Goal: Task Accomplishment & Management: Manage account settings

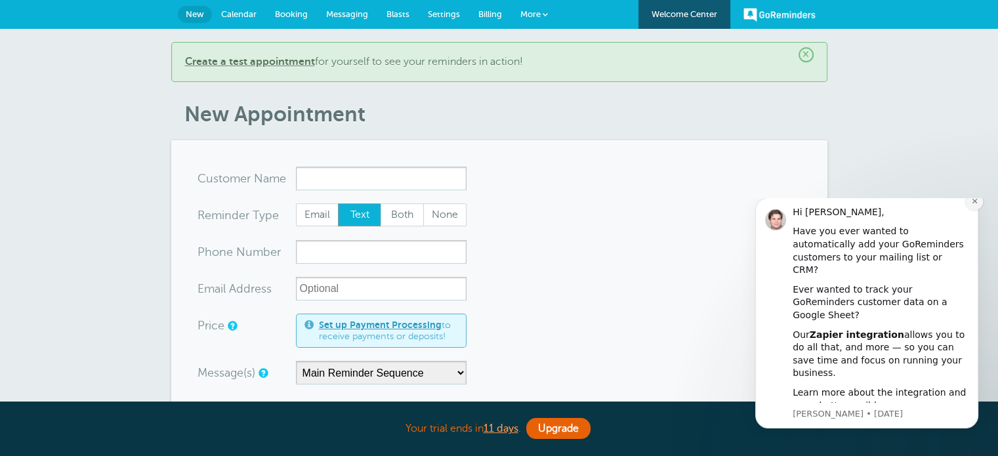
click at [973, 203] on icon "Dismiss notification" at bounding box center [974, 201] width 5 height 5
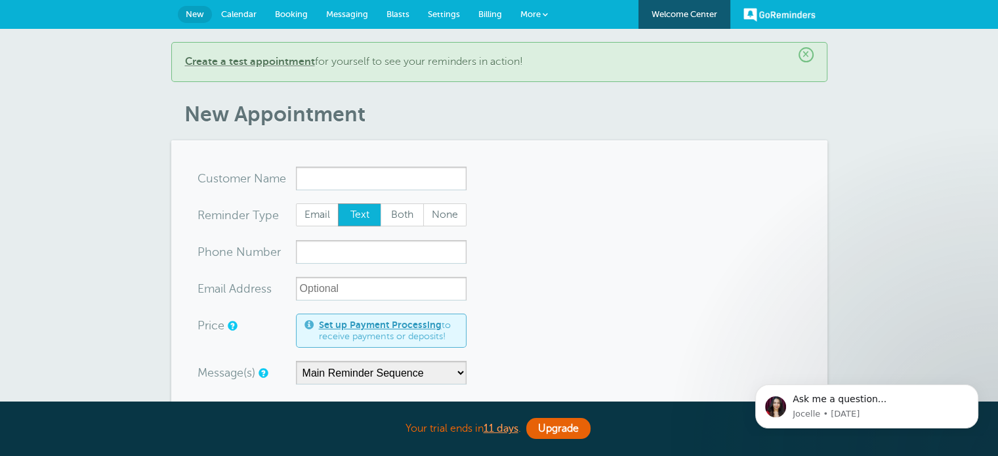
click at [534, 11] on span "More" at bounding box center [531, 14] width 20 height 10
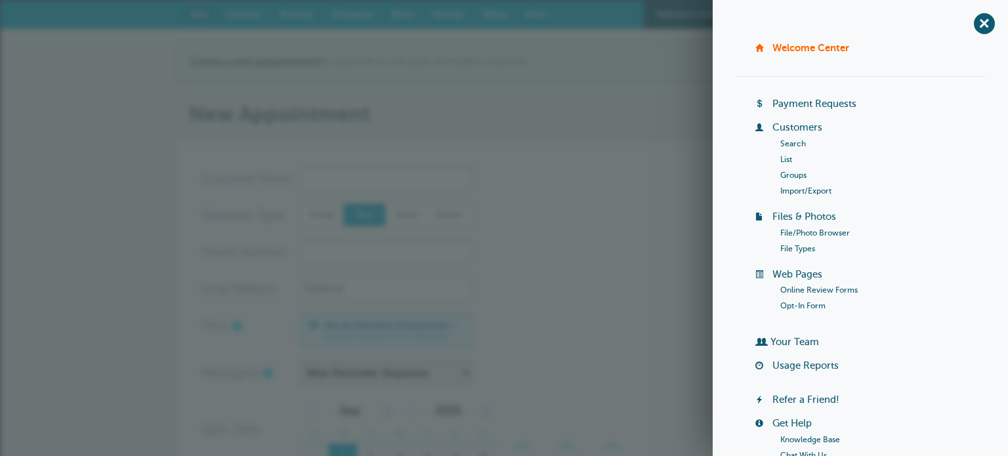
click at [781, 154] on li "List" at bounding box center [882, 160] width 205 height 16
click at [780, 160] on link "List" at bounding box center [786, 159] width 12 height 9
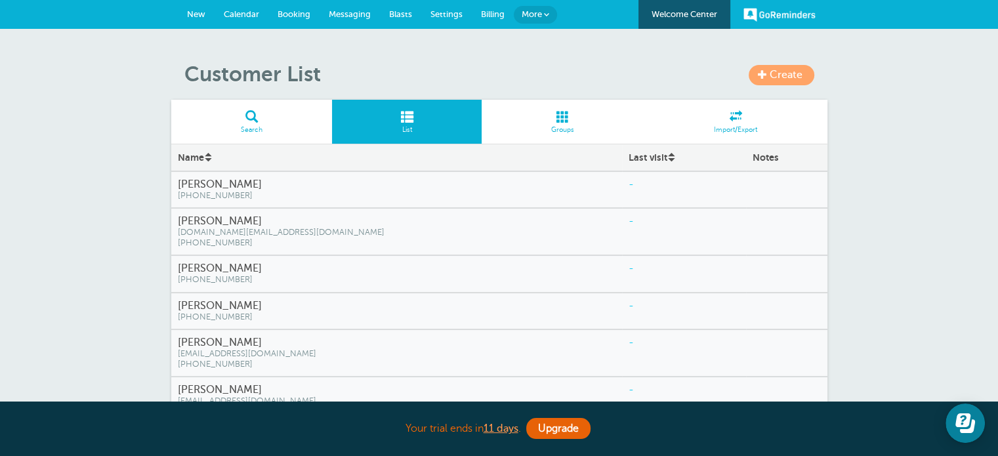
click at [192, 15] on span "New" at bounding box center [196, 14] width 18 height 10
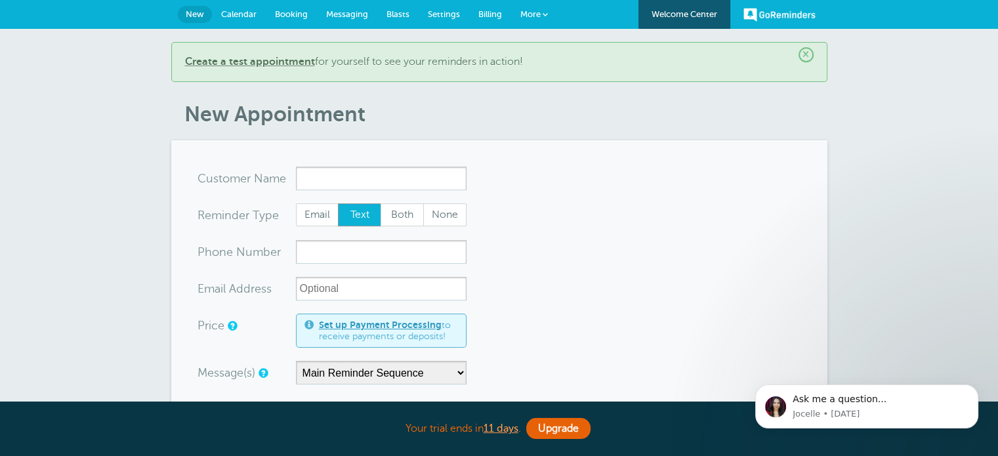
click at [286, 12] on span "Booking" at bounding box center [291, 14] width 33 height 10
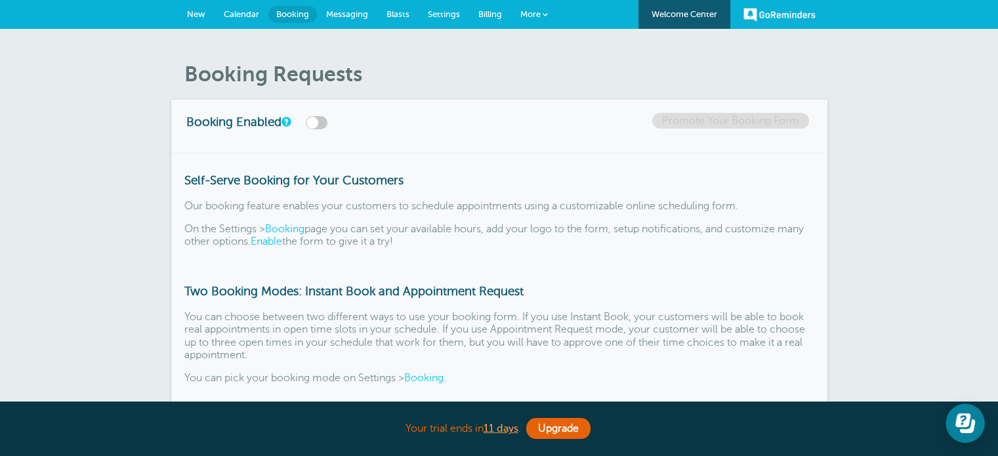
click at [540, 15] on span "More" at bounding box center [531, 14] width 20 height 10
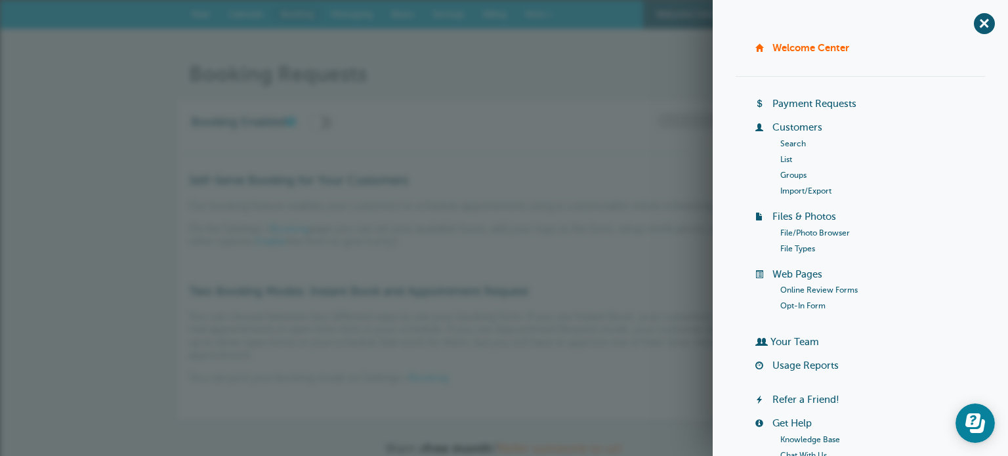
click at [780, 163] on li "List" at bounding box center [882, 160] width 205 height 16
click at [971, 30] on span "+" at bounding box center [985, 24] width 30 height 30
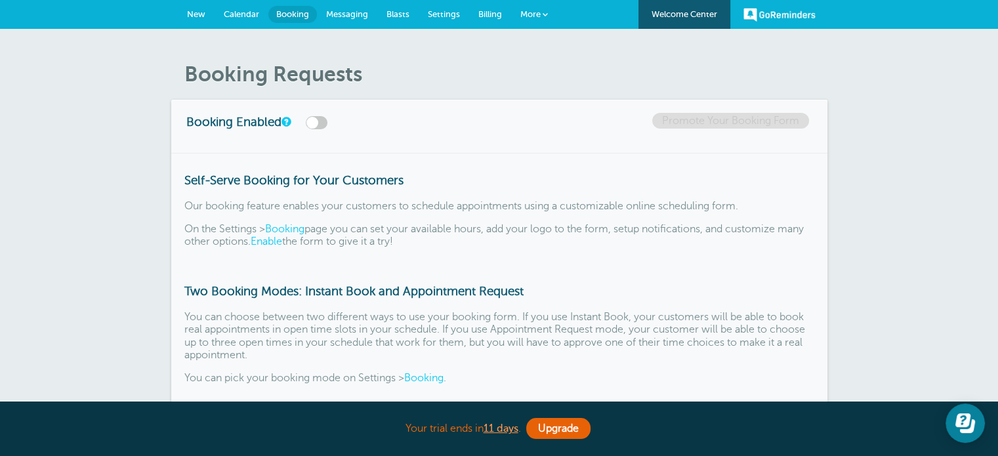
click at [435, 7] on link "Settings" at bounding box center [444, 14] width 51 height 29
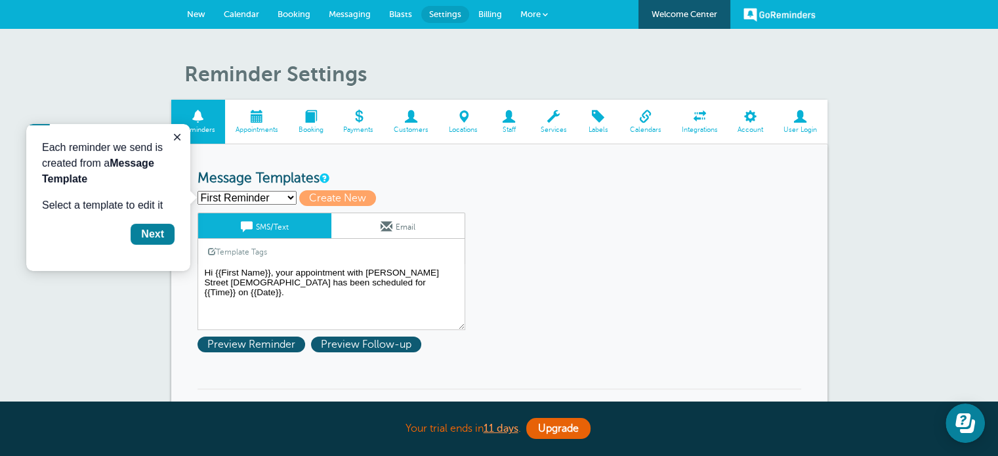
click at [414, 119] on span at bounding box center [411, 116] width 55 height 12
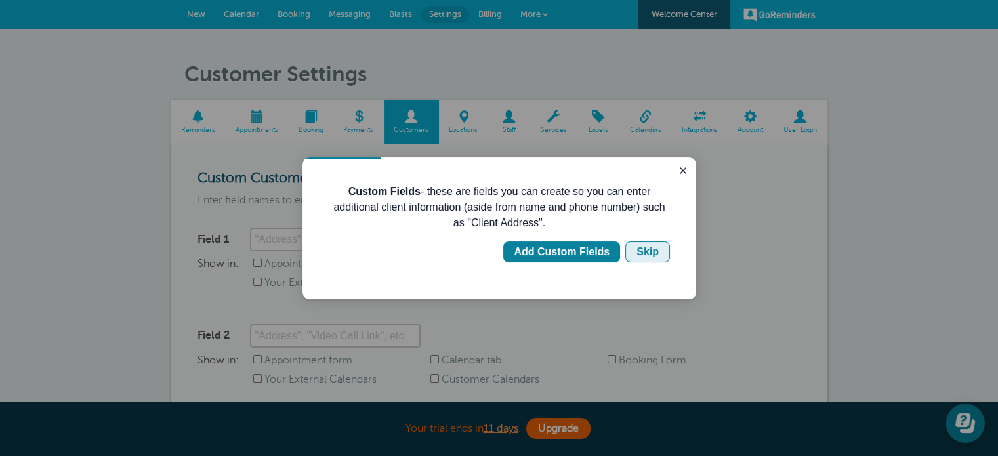
click at [651, 252] on div "Skip" at bounding box center [648, 252] width 22 height 16
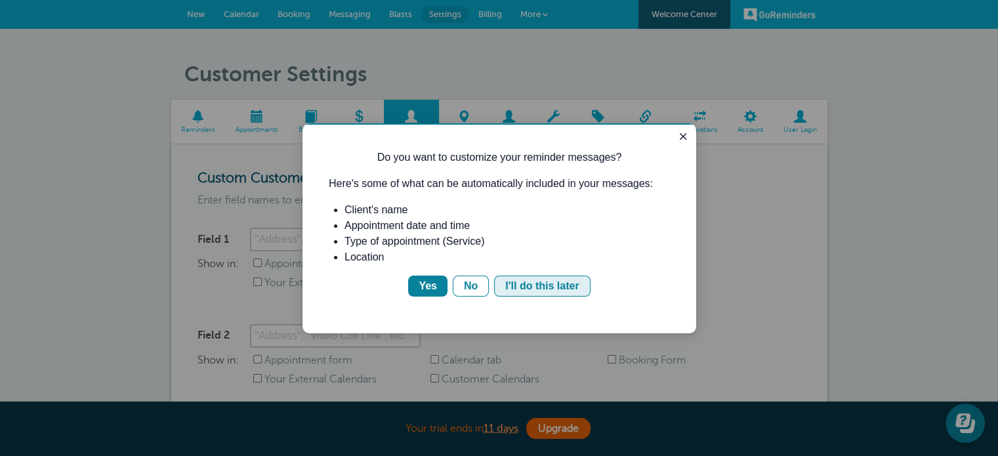
click at [523, 286] on div "I'll do this later" at bounding box center [542, 286] width 74 height 16
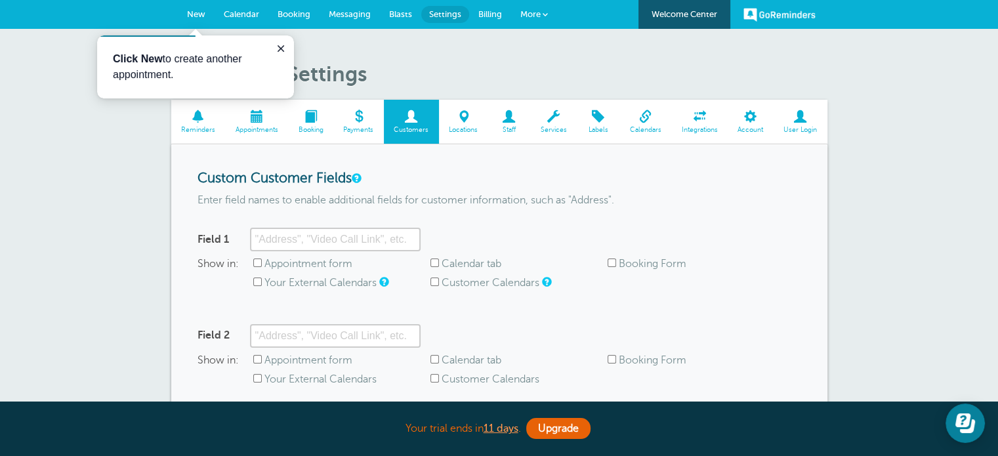
click at [505, 126] on span "Staff" at bounding box center [509, 130] width 30 height 8
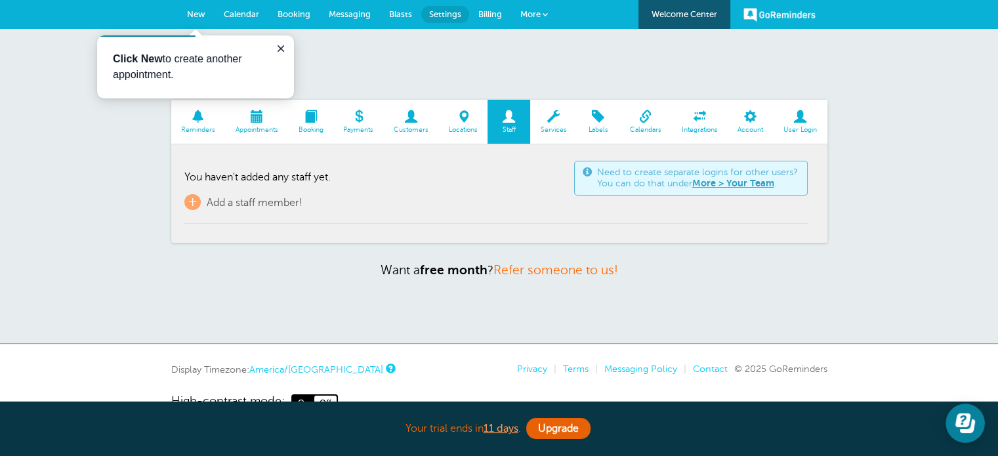
click at [551, 124] on link "Services" at bounding box center [553, 122] width 47 height 44
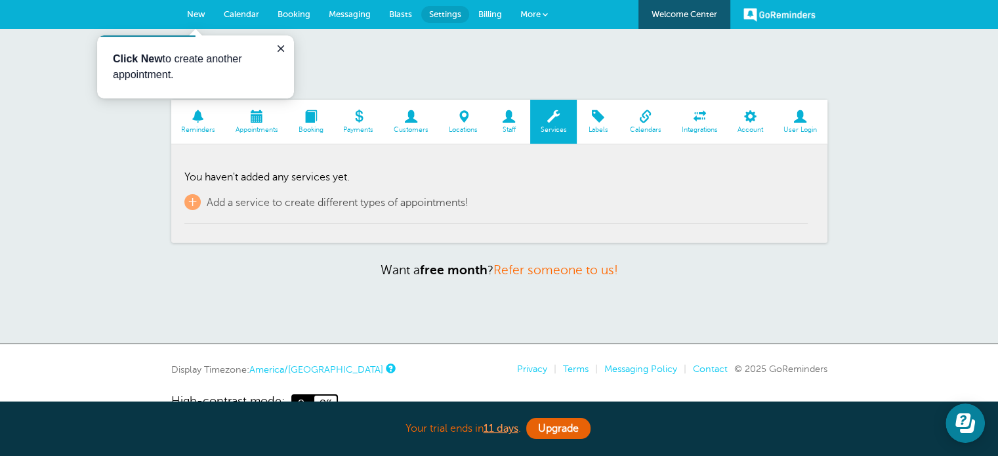
click at [599, 131] on span "Labels" at bounding box center [599, 130] width 30 height 8
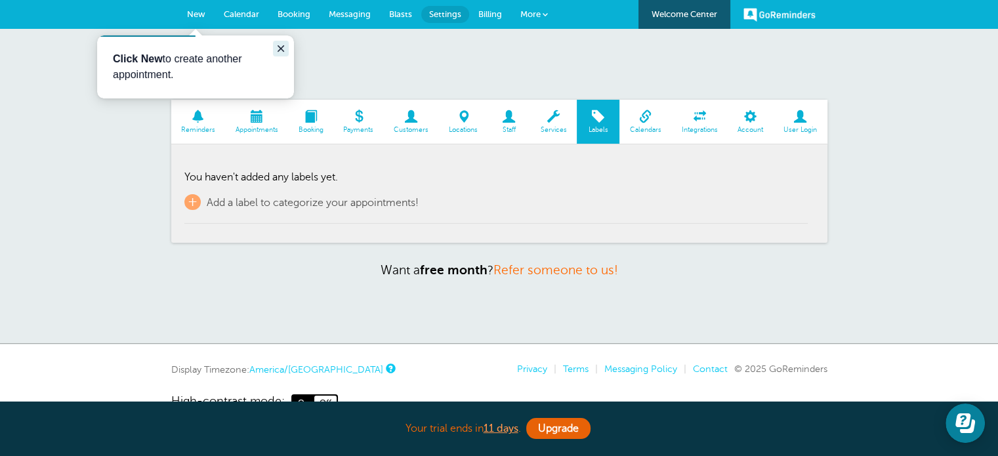
click at [284, 43] on icon "Close guide" at bounding box center [281, 48] width 11 height 11
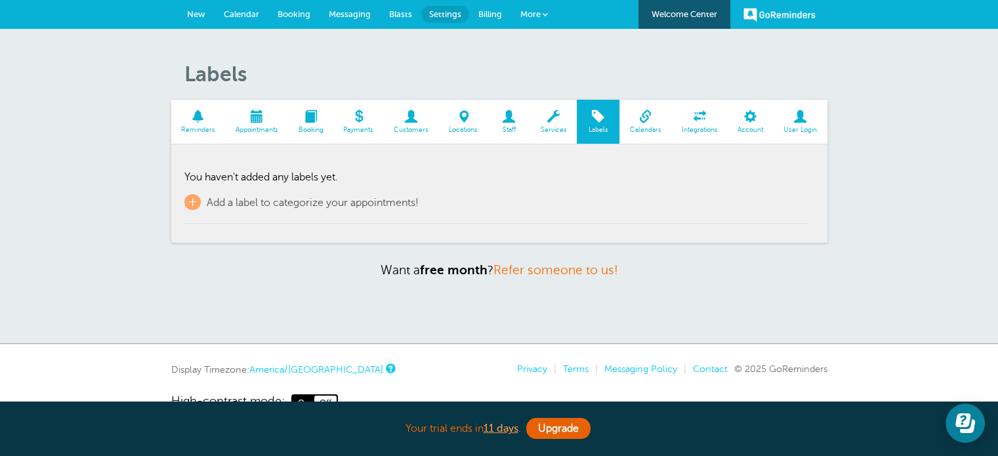
click at [209, 9] on link "New" at bounding box center [196, 14] width 37 height 29
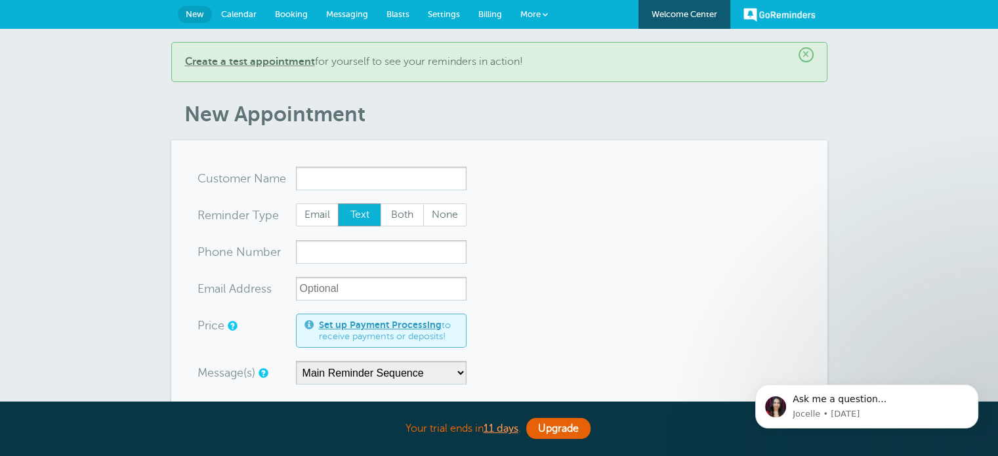
click at [354, 11] on span "Messaging" at bounding box center [347, 14] width 42 height 10
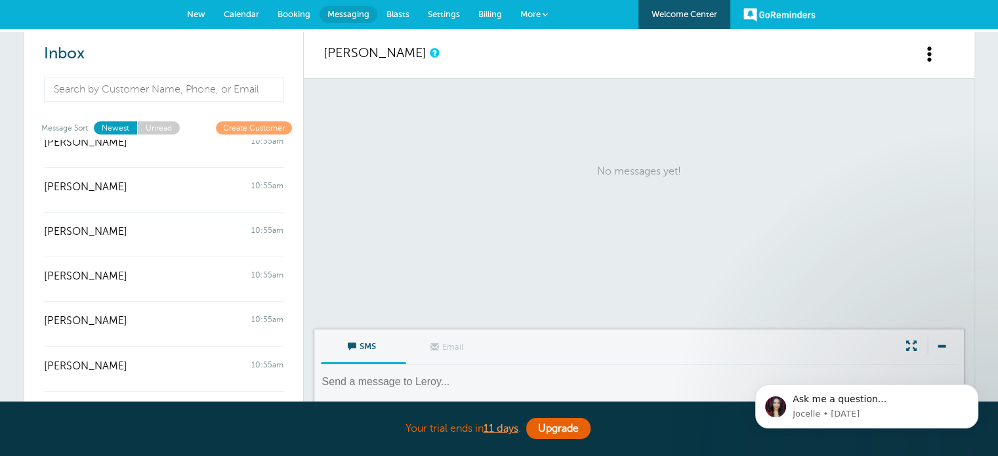
scroll to position [1498, 0]
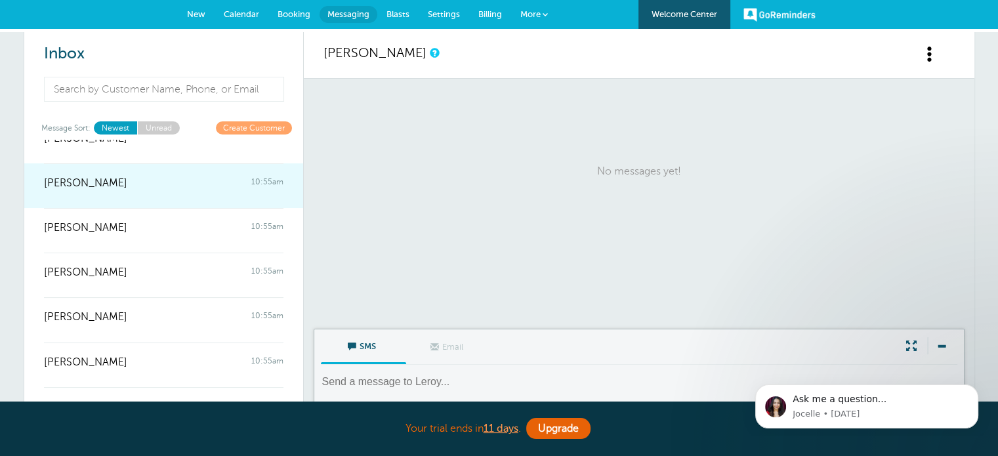
click at [181, 170] on div "[PERSON_NAME] 10:55am" at bounding box center [164, 176] width 240 height 26
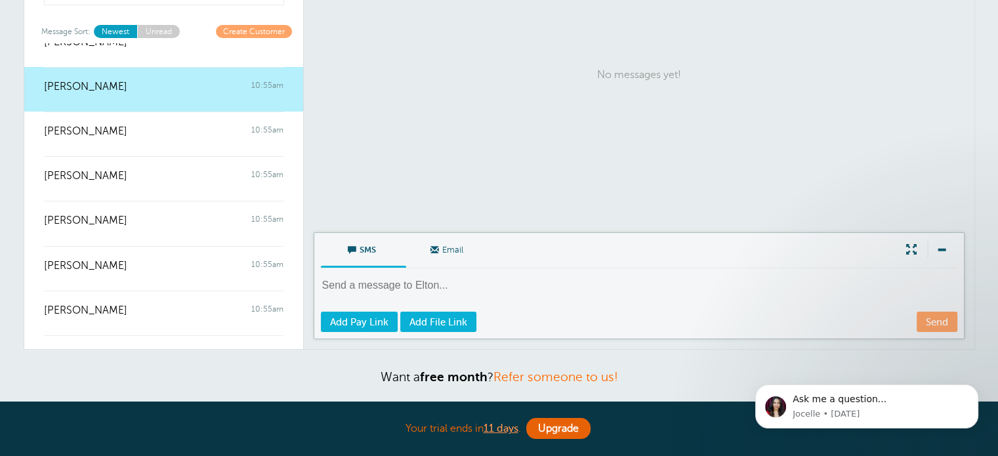
scroll to position [89, 0]
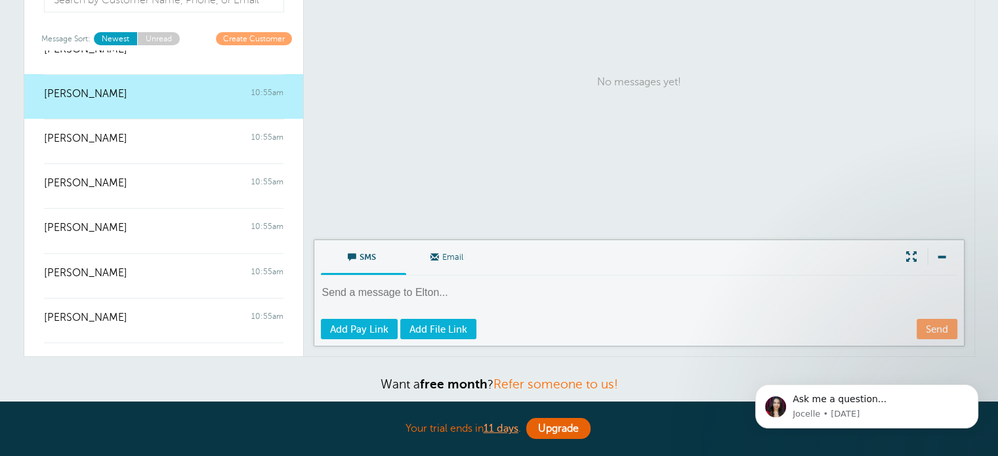
click at [472, 286] on textarea at bounding box center [640, 302] width 639 height 32
type textarea "Hello [PERSON_NAME] this is a test"
click at [939, 330] on link "Send" at bounding box center [937, 329] width 41 height 20
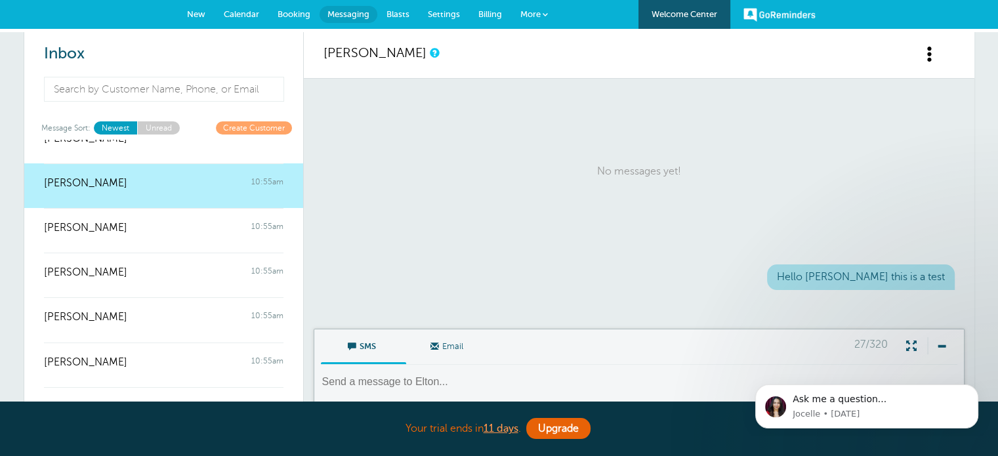
scroll to position [0, 0]
click at [398, 16] on span "Blasts" at bounding box center [398, 14] width 23 height 10
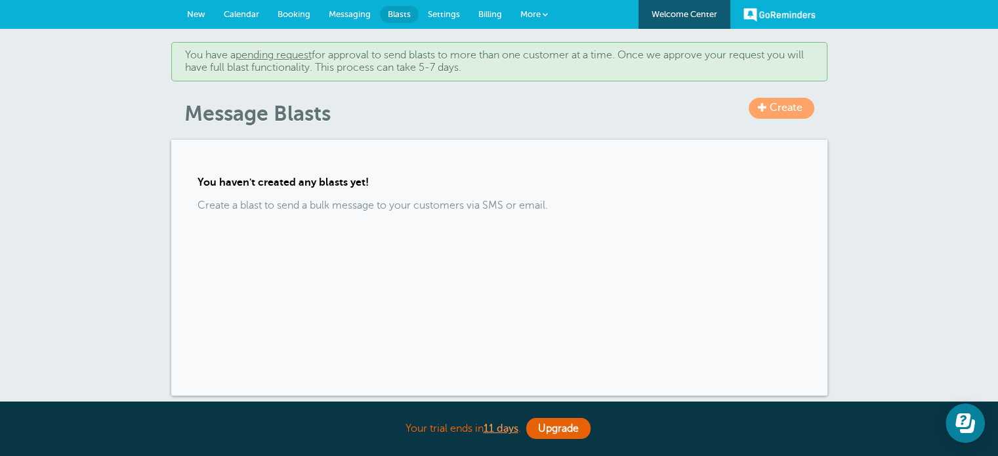
click at [199, 11] on span "New" at bounding box center [196, 14] width 18 height 10
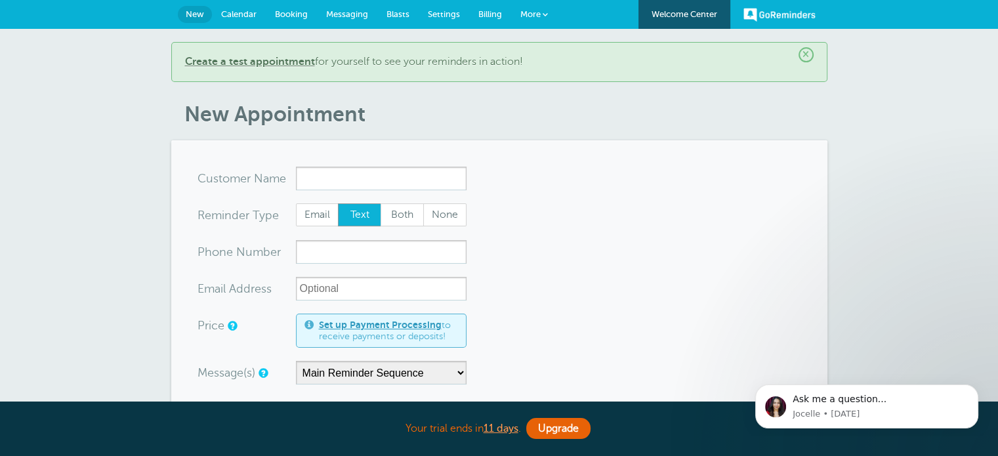
click at [357, 15] on span "Messaging" at bounding box center [347, 14] width 42 height 10
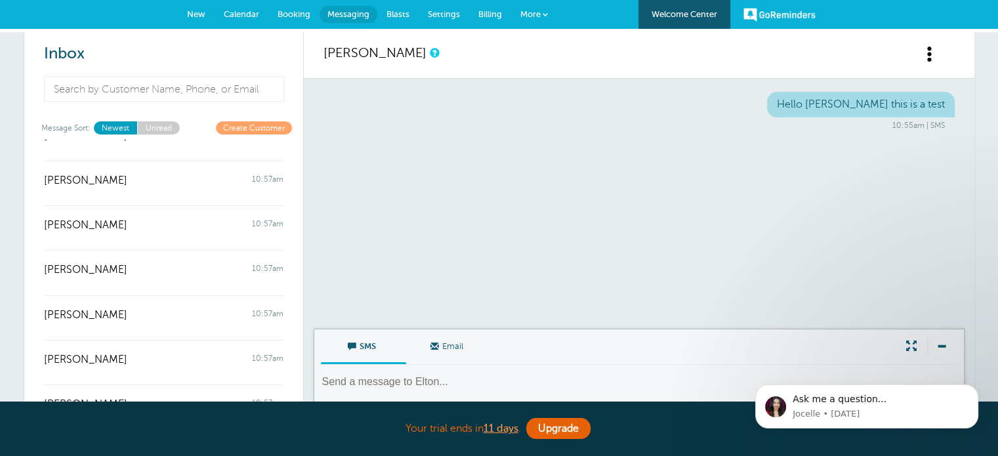
scroll to position [1467, 0]
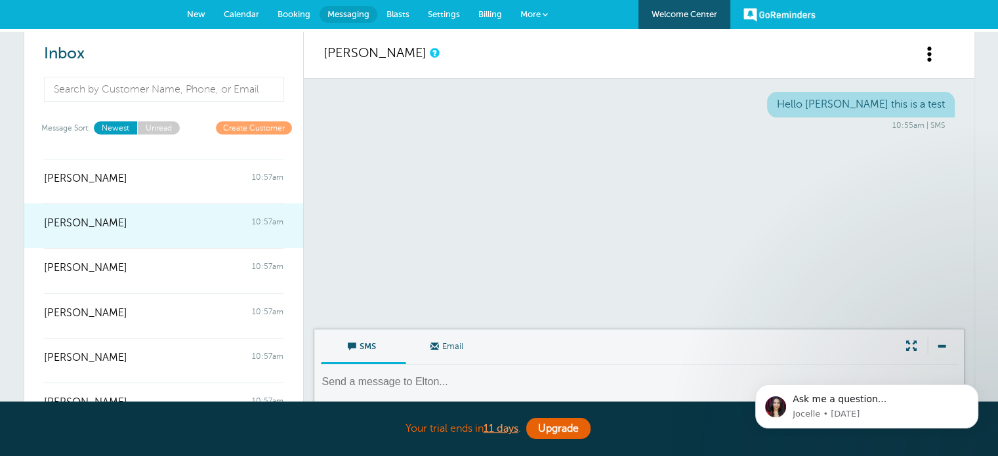
click at [178, 224] on div "Rachel Ware 10:57am" at bounding box center [164, 216] width 240 height 26
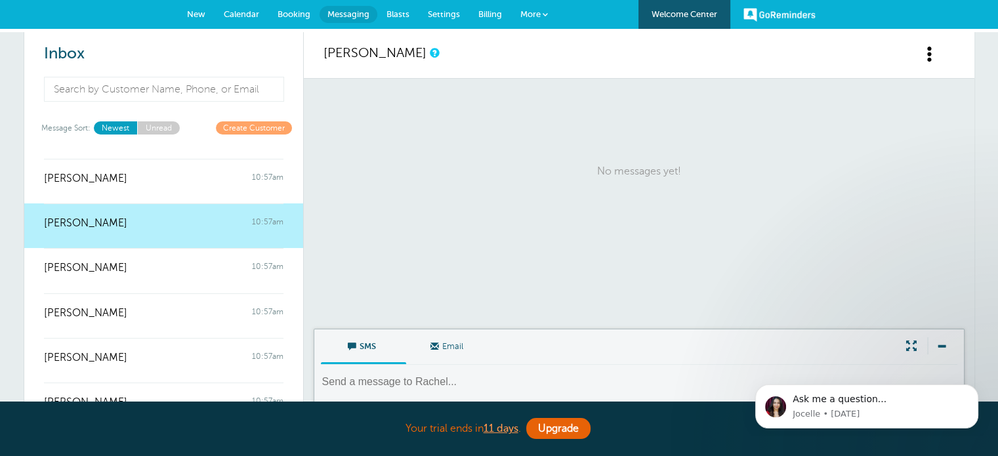
click at [484, 375] on textarea at bounding box center [640, 391] width 639 height 32
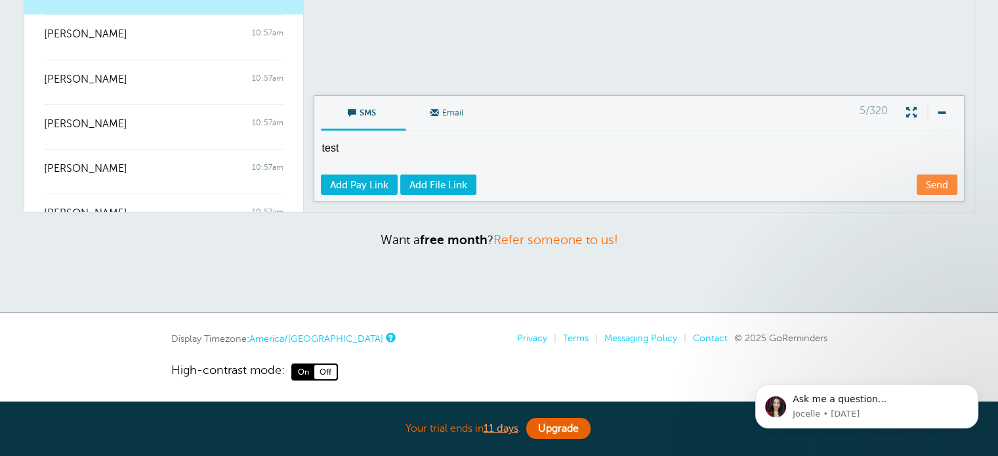
scroll to position [237, 0]
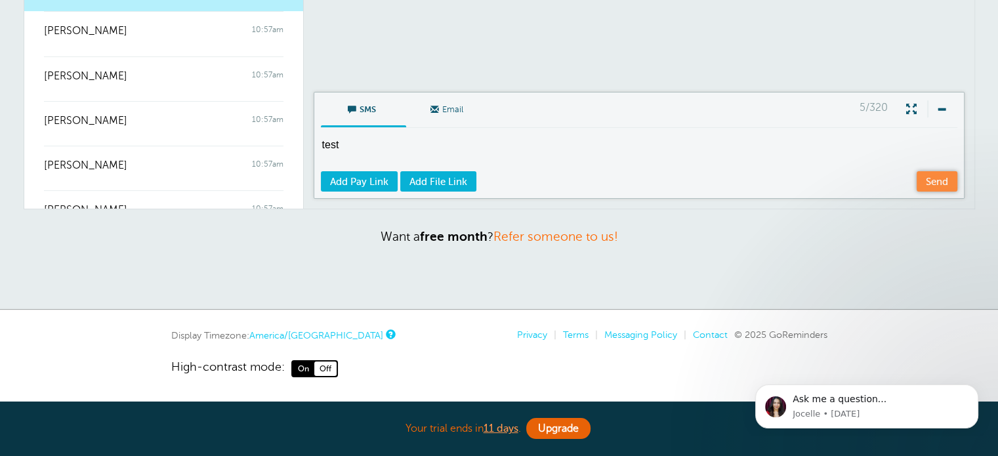
type textarea "test"
click at [935, 178] on link "Send" at bounding box center [937, 181] width 41 height 20
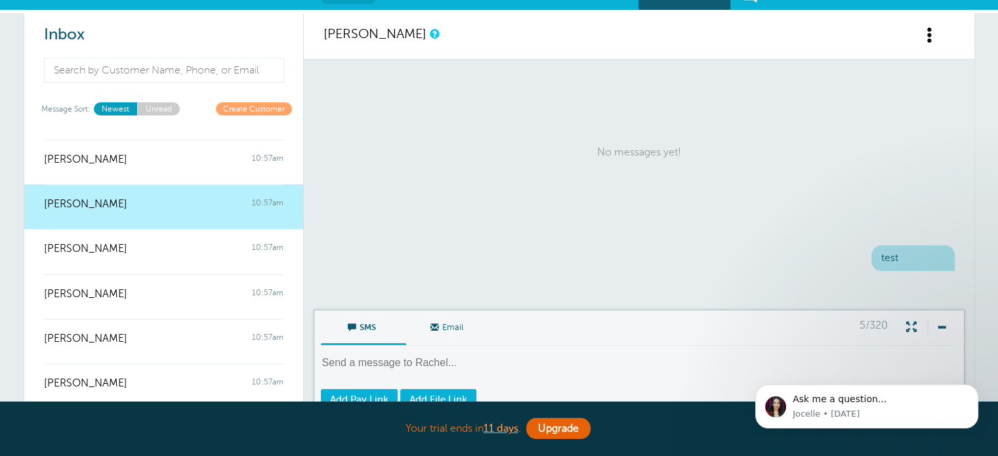
scroll to position [0, 0]
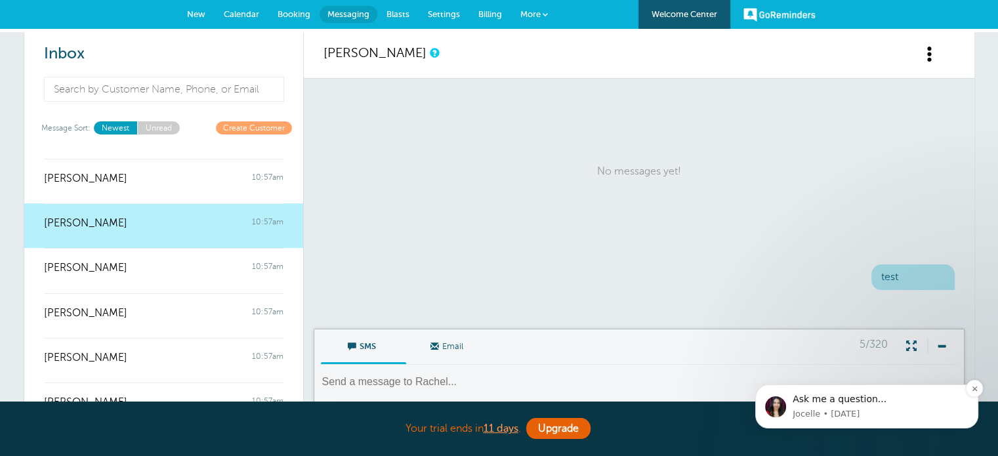
click at [798, 404] on div "Ask me a question..." at bounding box center [881, 399] width 176 height 13
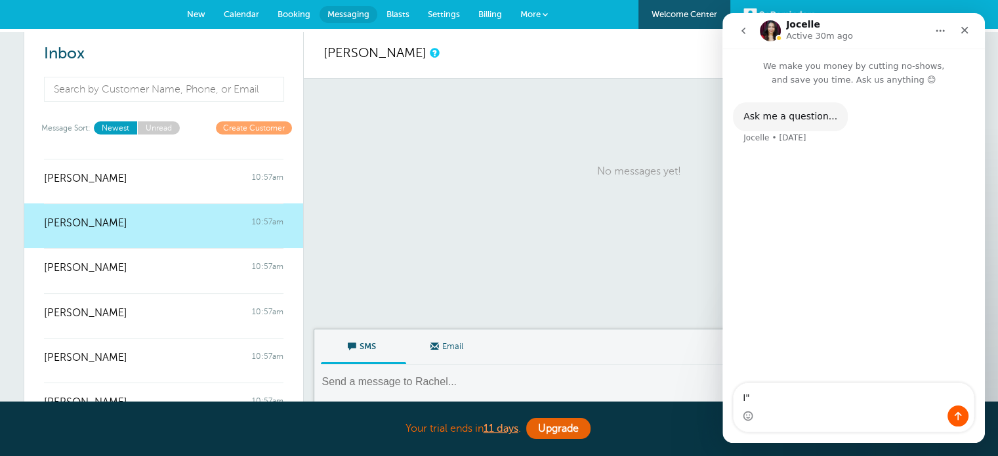
type textarea "I"
type textarea "How do I get people to agree to receive messages from me"
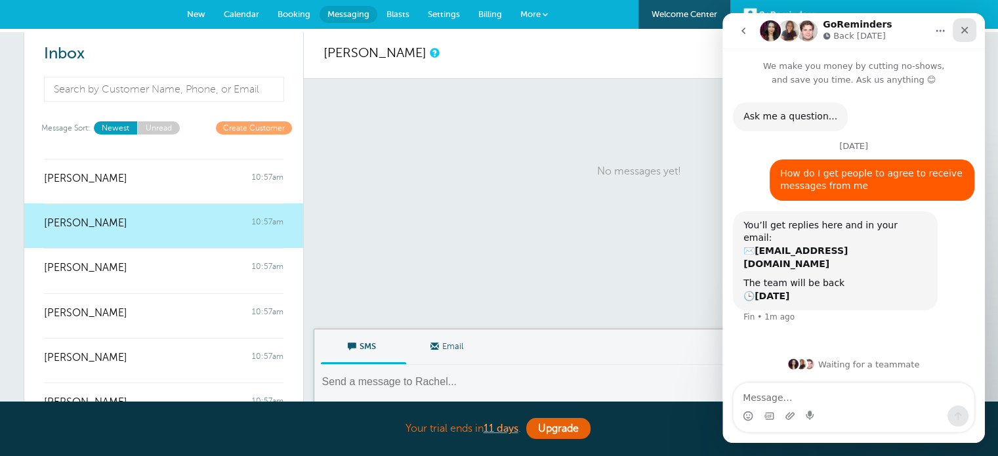
click at [970, 32] on icon "Close" at bounding box center [965, 30] width 11 height 11
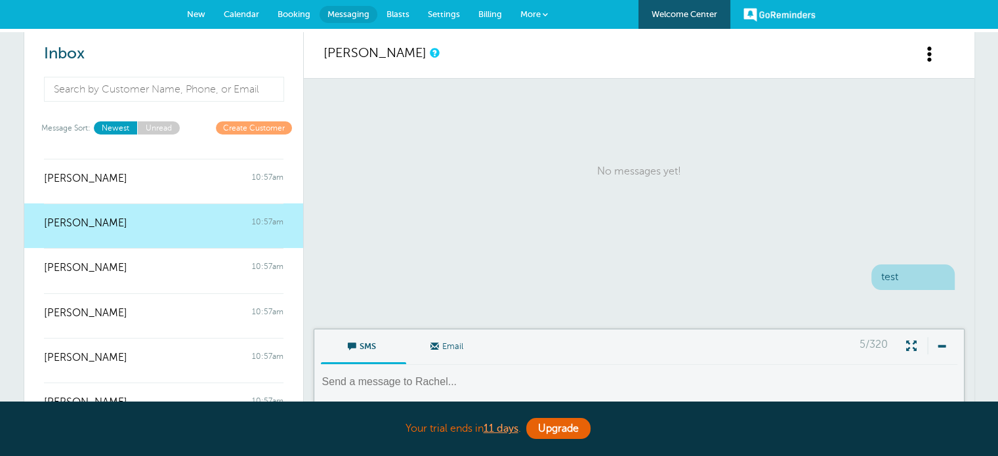
click at [538, 12] on span "More" at bounding box center [531, 14] width 20 height 10
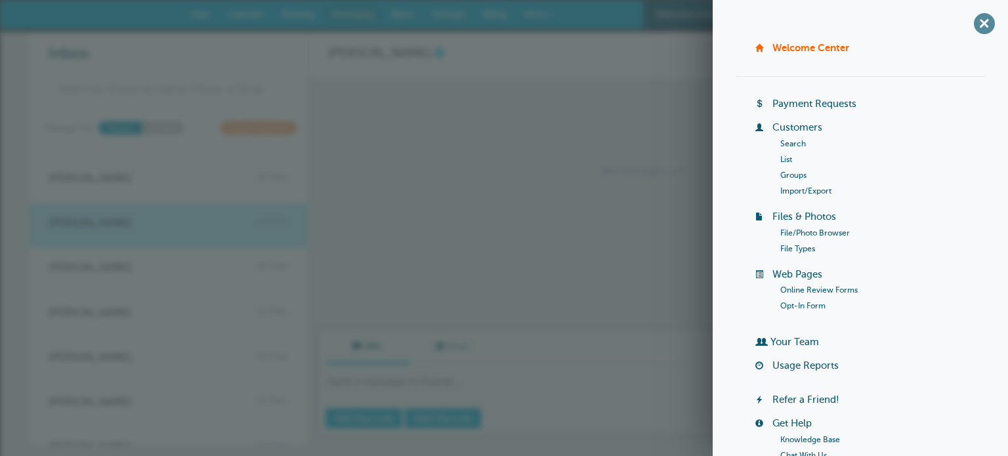
click at [971, 26] on span "+" at bounding box center [985, 24] width 30 height 30
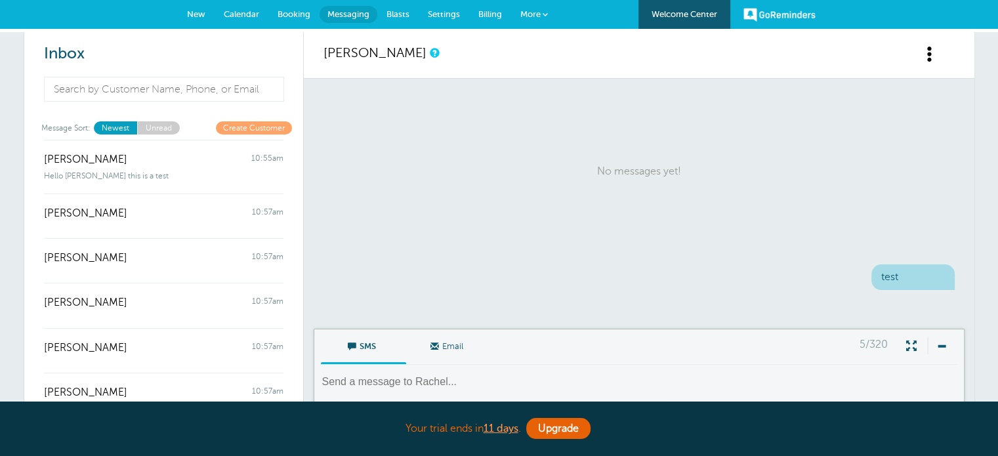
click at [192, 9] on span "New" at bounding box center [196, 14] width 18 height 10
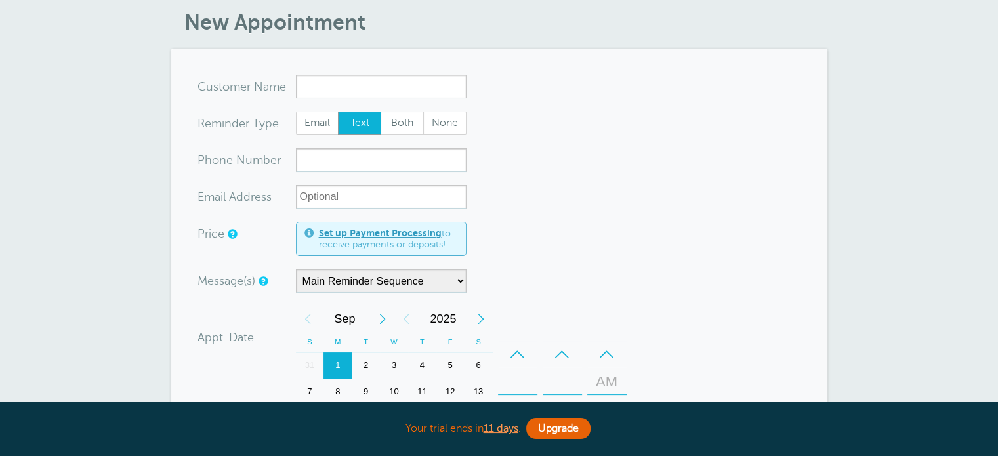
click at [268, 246] on div "Price Set up Payment Processing to receive payments or deposits!" at bounding box center [332, 239] width 269 height 35
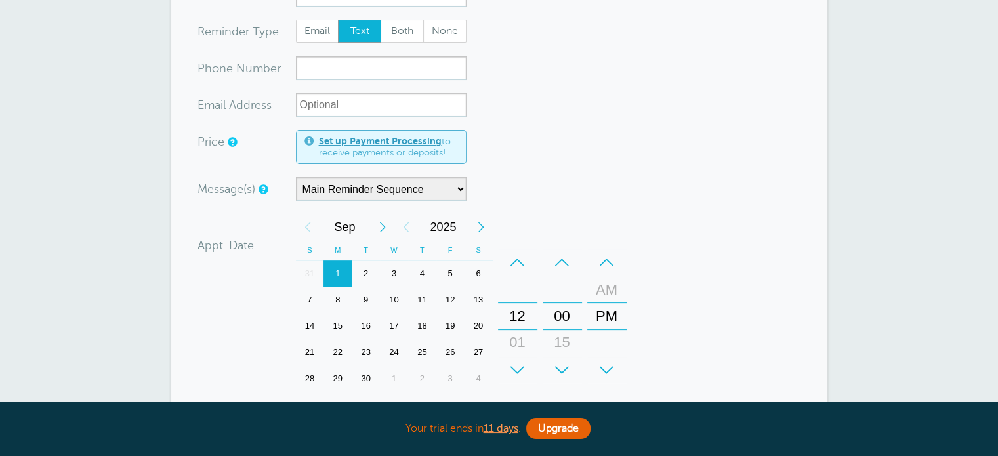
scroll to position [197, 0]
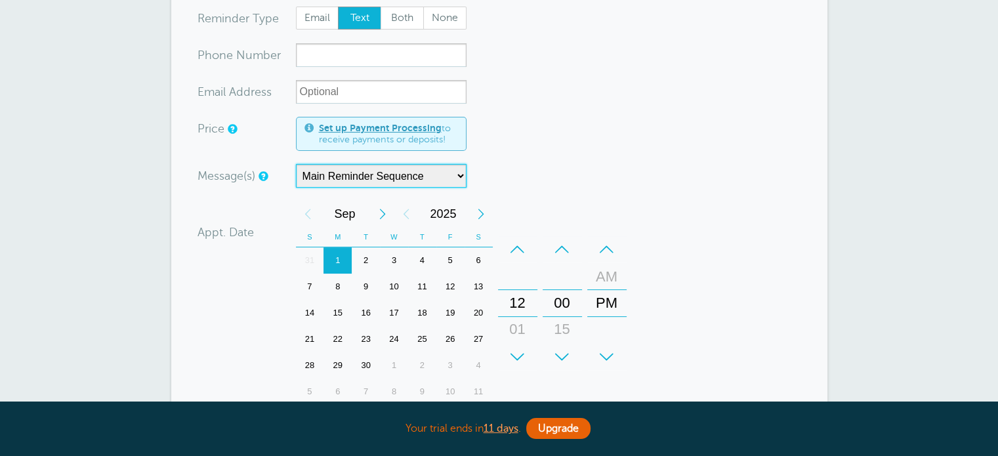
click at [454, 175] on select "Main Reminder Sequence" at bounding box center [381, 176] width 171 height 24
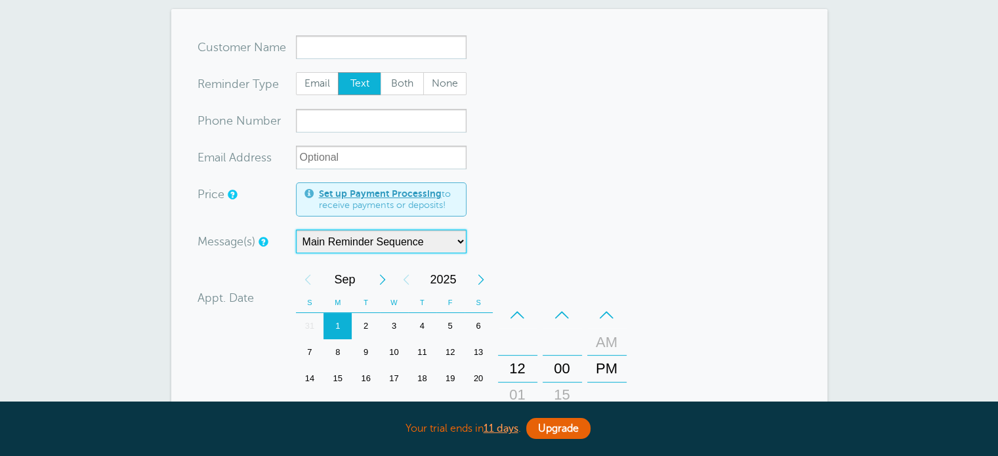
scroll to position [0, 0]
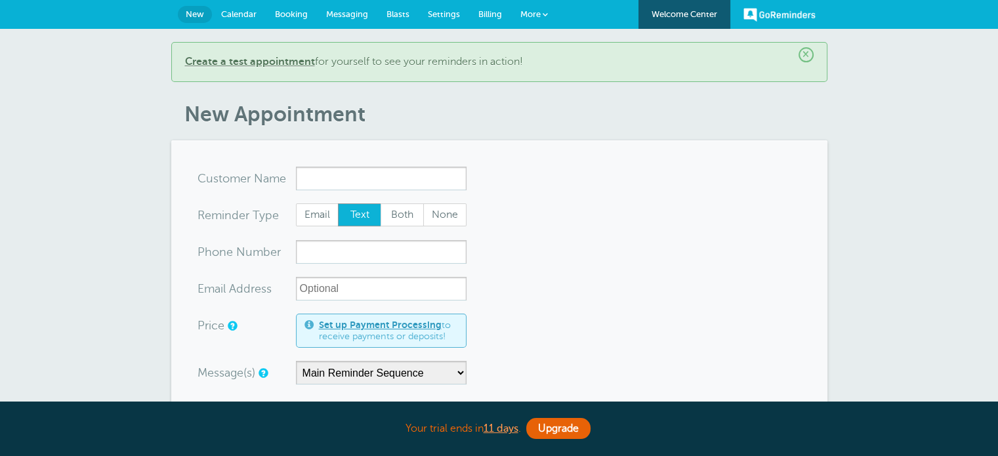
click at [233, 12] on span "Calendar" at bounding box center [238, 14] width 35 height 10
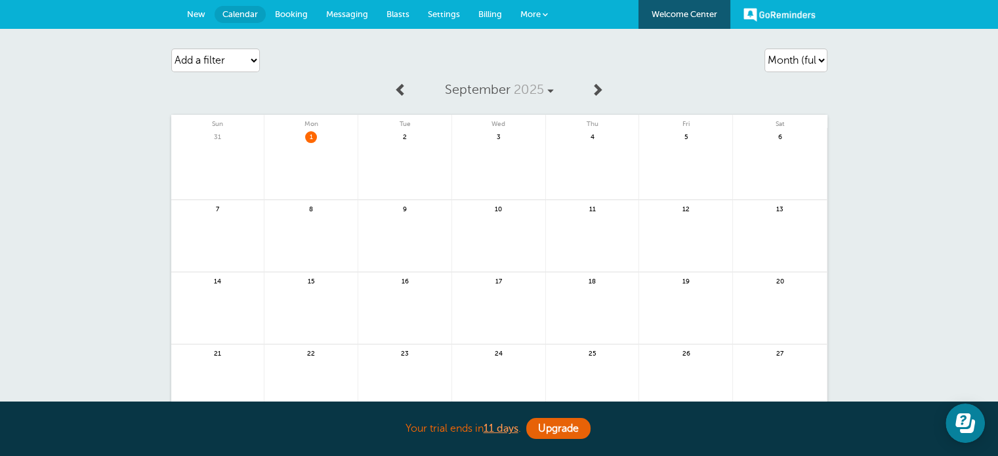
click at [221, 288] on link at bounding box center [217, 316] width 93 height 57
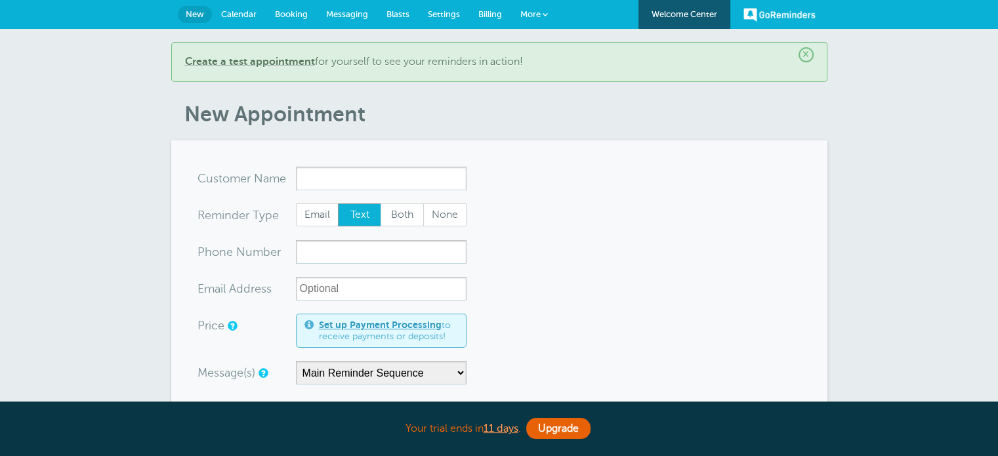
click at [297, 16] on span "Booking" at bounding box center [291, 14] width 33 height 10
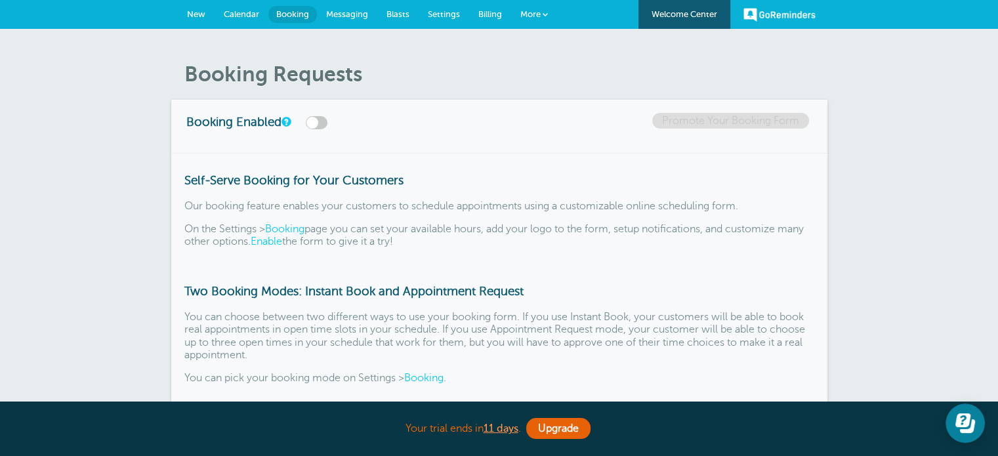
click at [358, 15] on span "Messaging" at bounding box center [347, 14] width 42 height 10
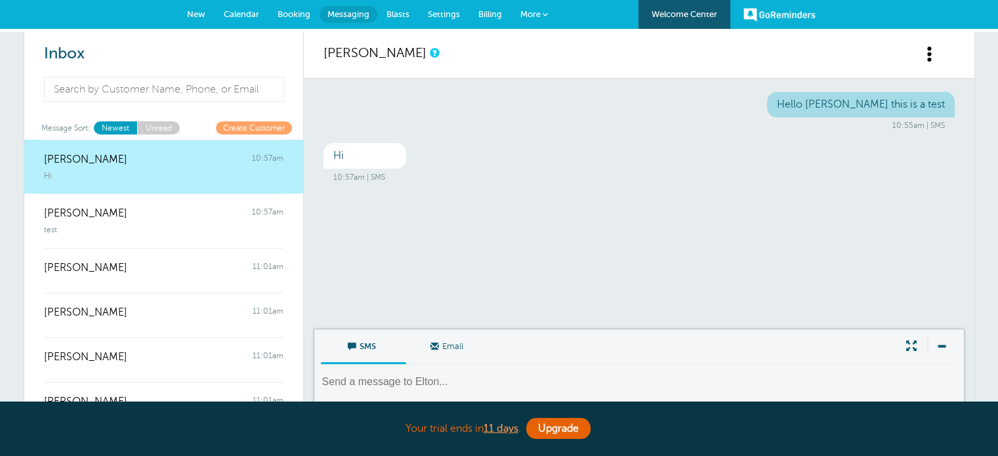
click at [400, 16] on span "Blasts" at bounding box center [398, 14] width 23 height 10
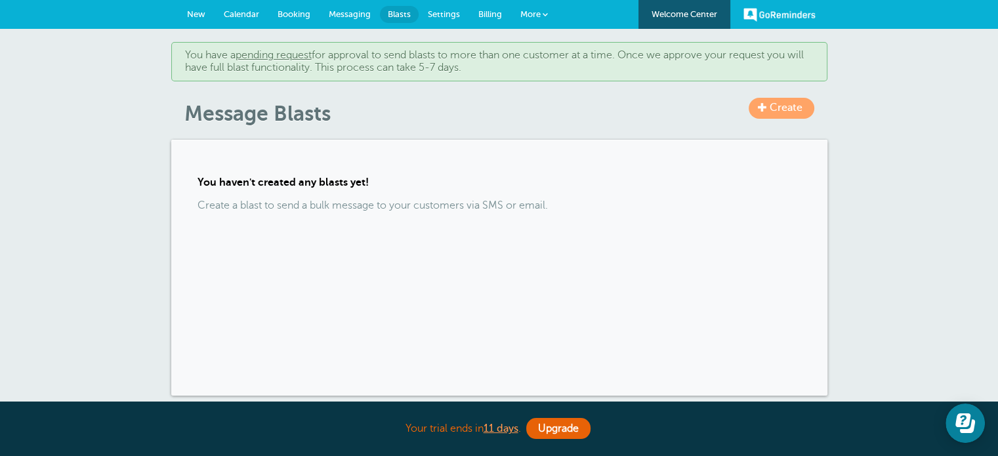
click at [444, 18] on span "Settings" at bounding box center [444, 14] width 32 height 10
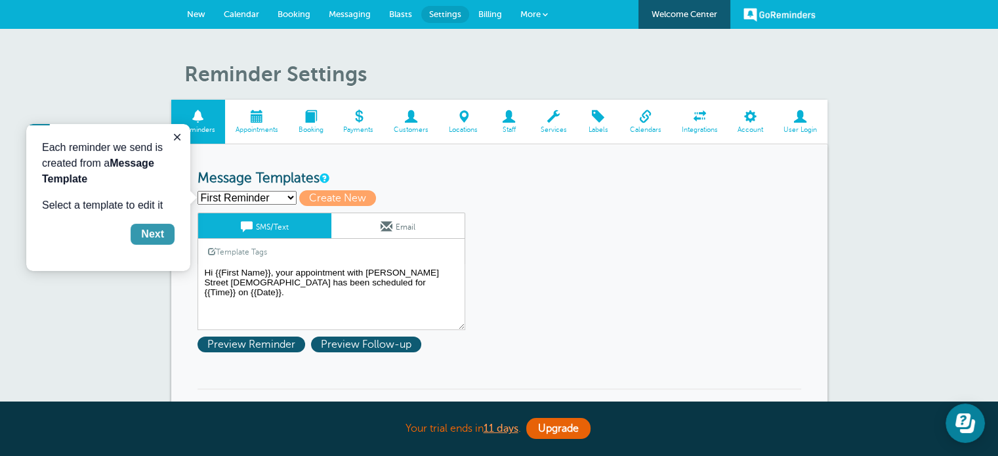
click at [163, 236] on div "Next" at bounding box center [152, 234] width 23 height 16
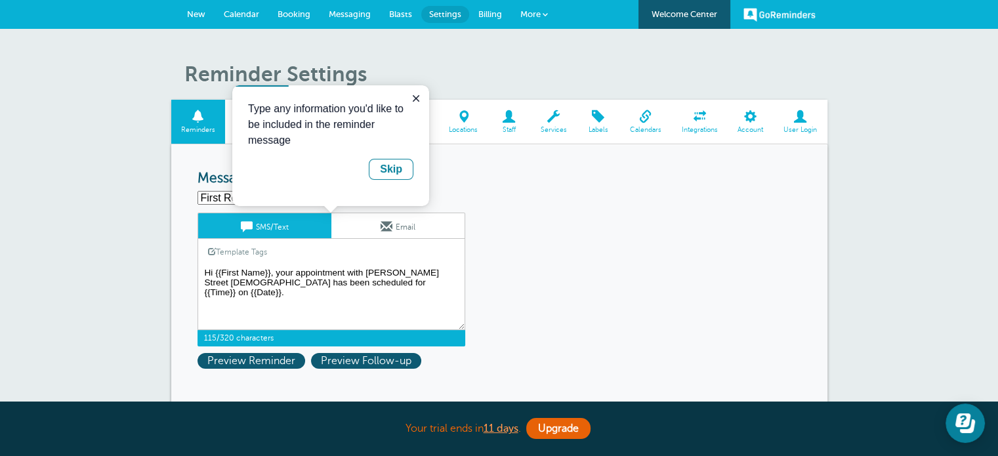
drag, startPoint x: 276, startPoint y: 270, endPoint x: 438, endPoint y: 291, distance: 164.1
click at [438, 291] on textarea "Hi {{First Name}}, your appointment with Harding Street Church of God has been …" at bounding box center [332, 298] width 268 height 66
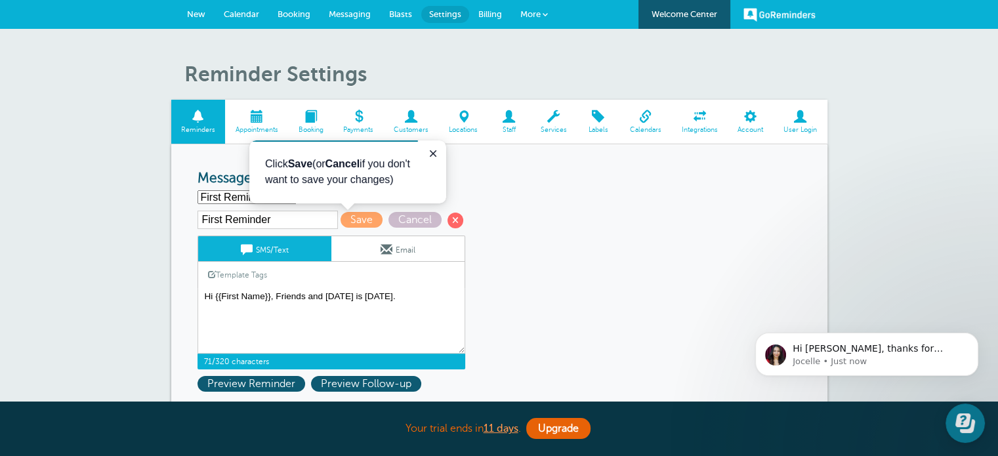
click at [278, 303] on textarea "Hi {{First Name}}, your appointment with Harding Street Church of God has been …" at bounding box center [332, 321] width 268 height 66
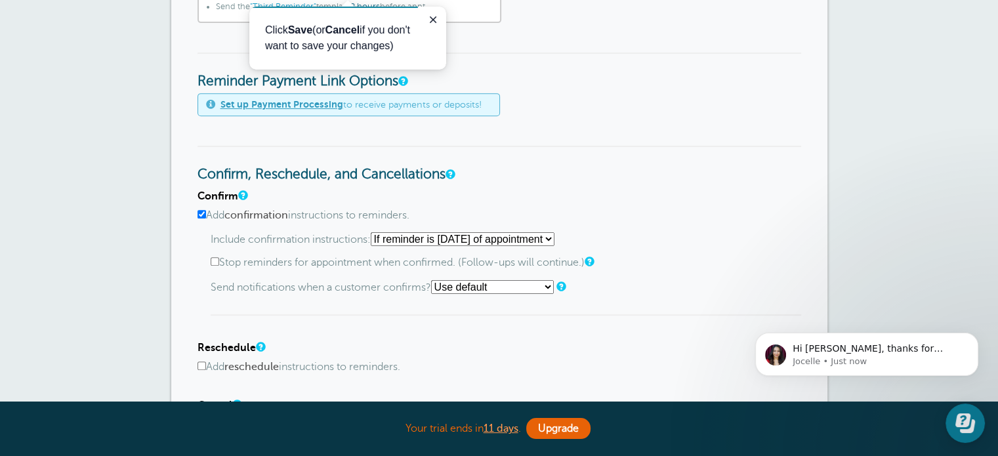
scroll to position [570, 0]
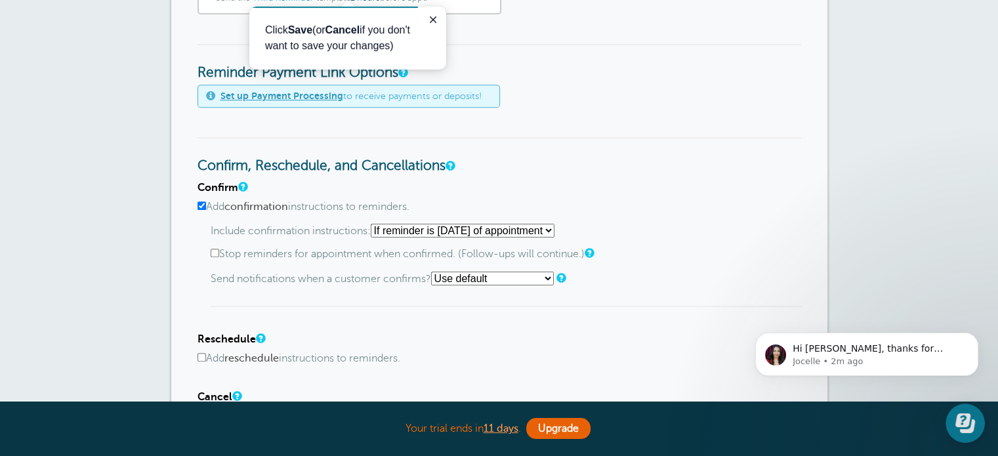
type textarea "Hi {{First Name}}, Friends and Family Day is Sept 14th, 11:00 am 2025. Please j…"
